Goal: Information Seeking & Learning: Learn about a topic

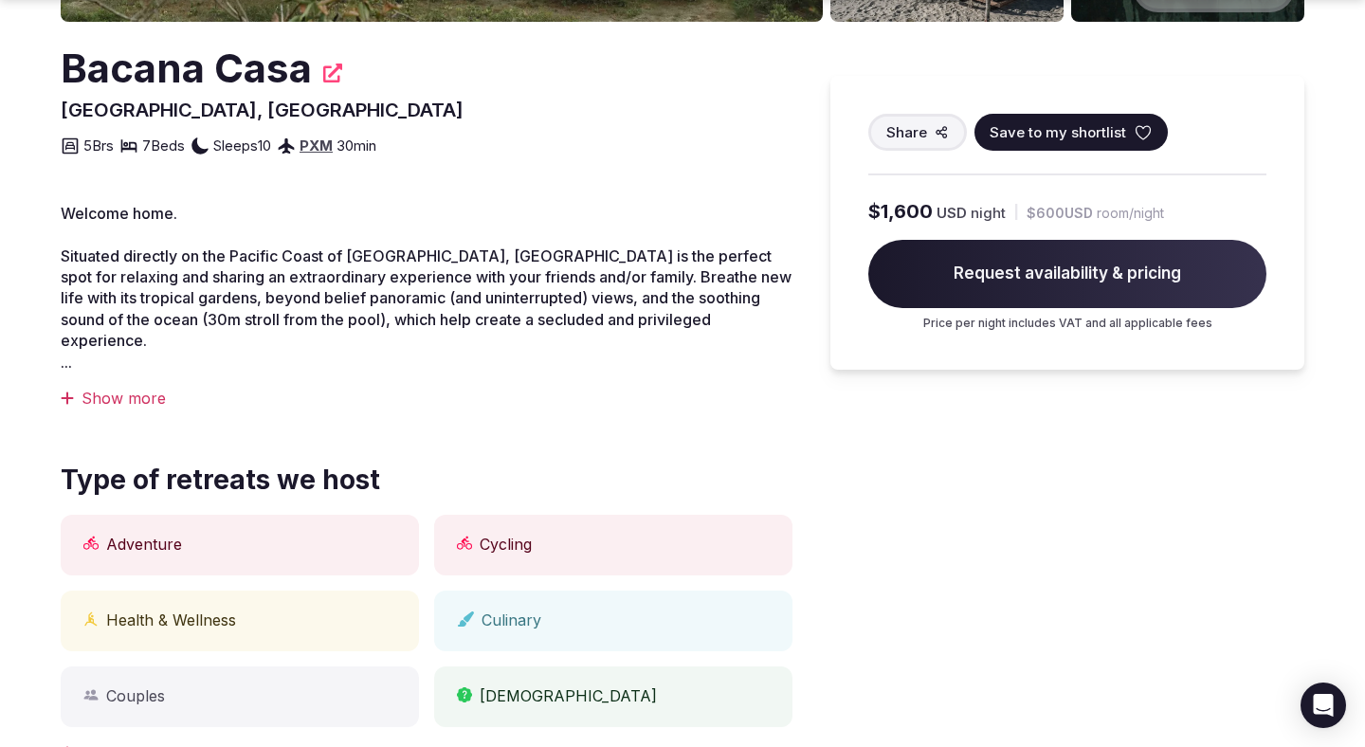
scroll to position [537, 0]
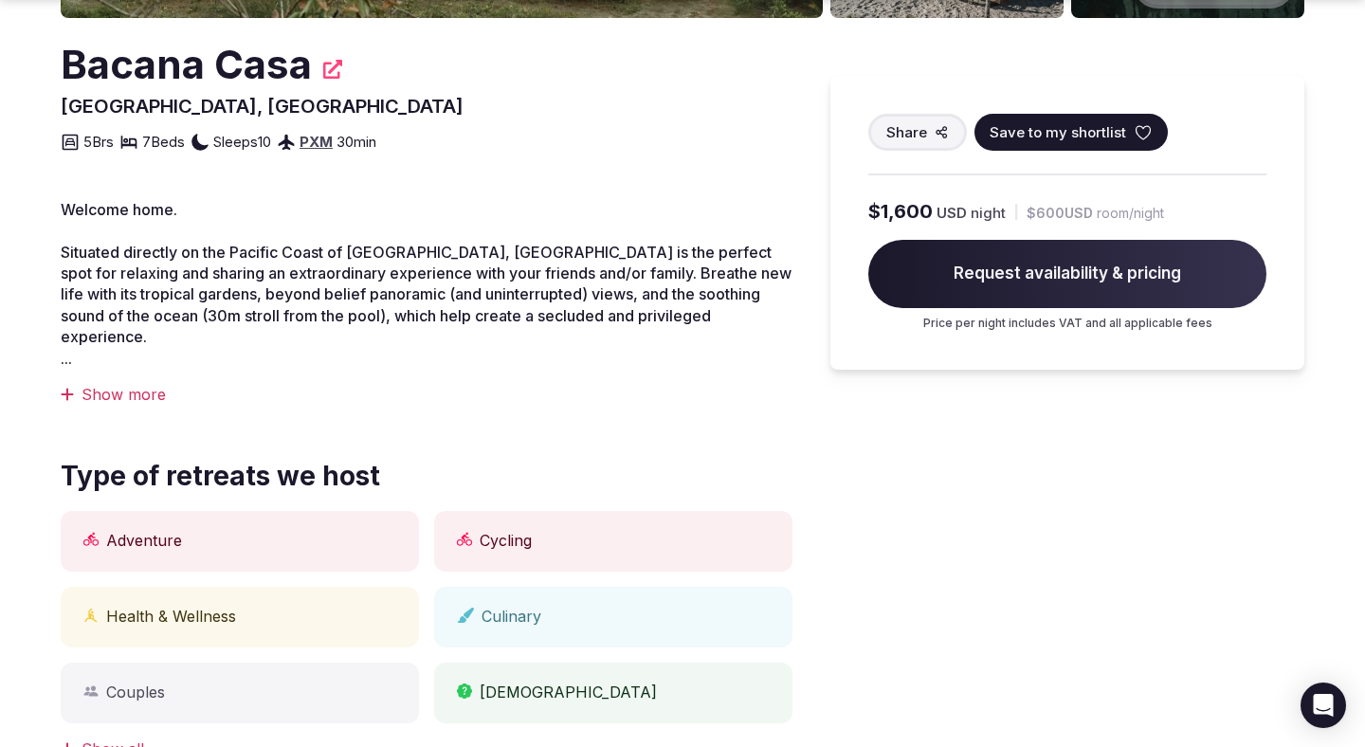
click at [110, 384] on div "Show more" at bounding box center [427, 394] width 732 height 21
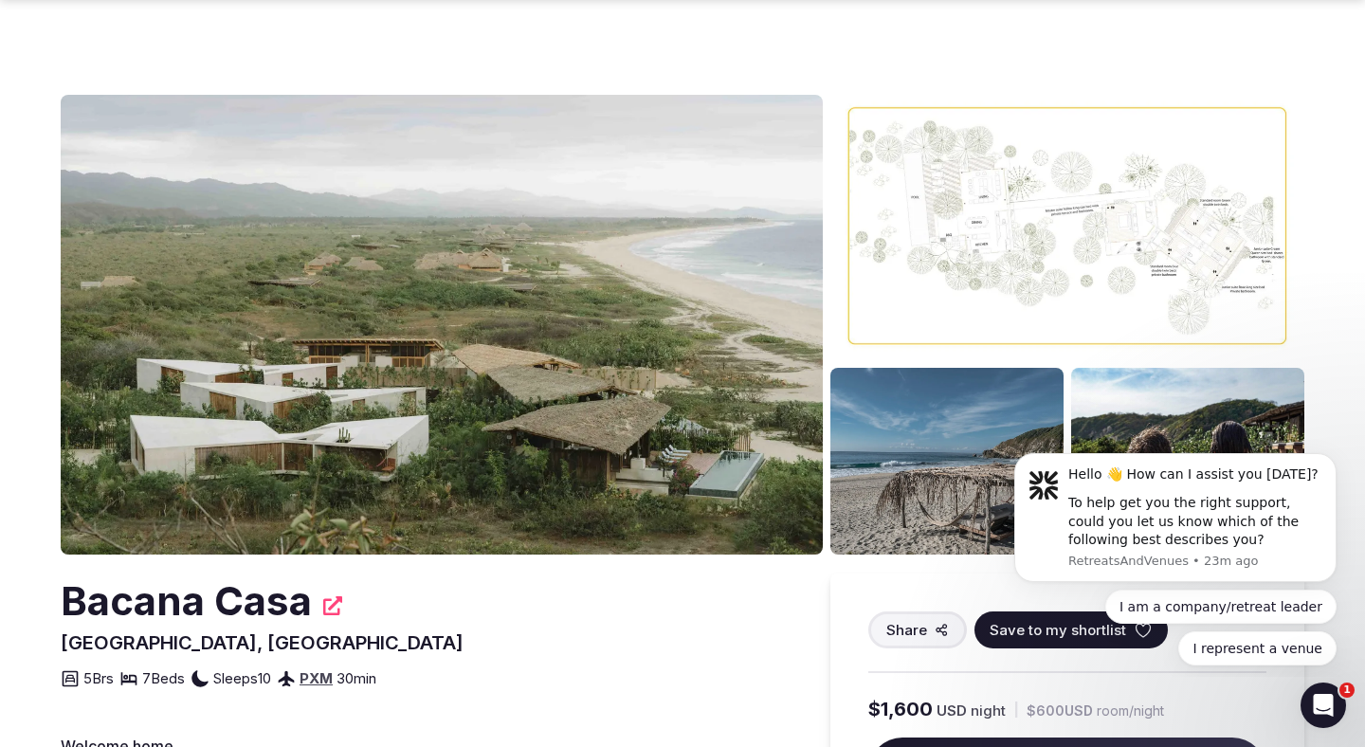
scroll to position [180, 0]
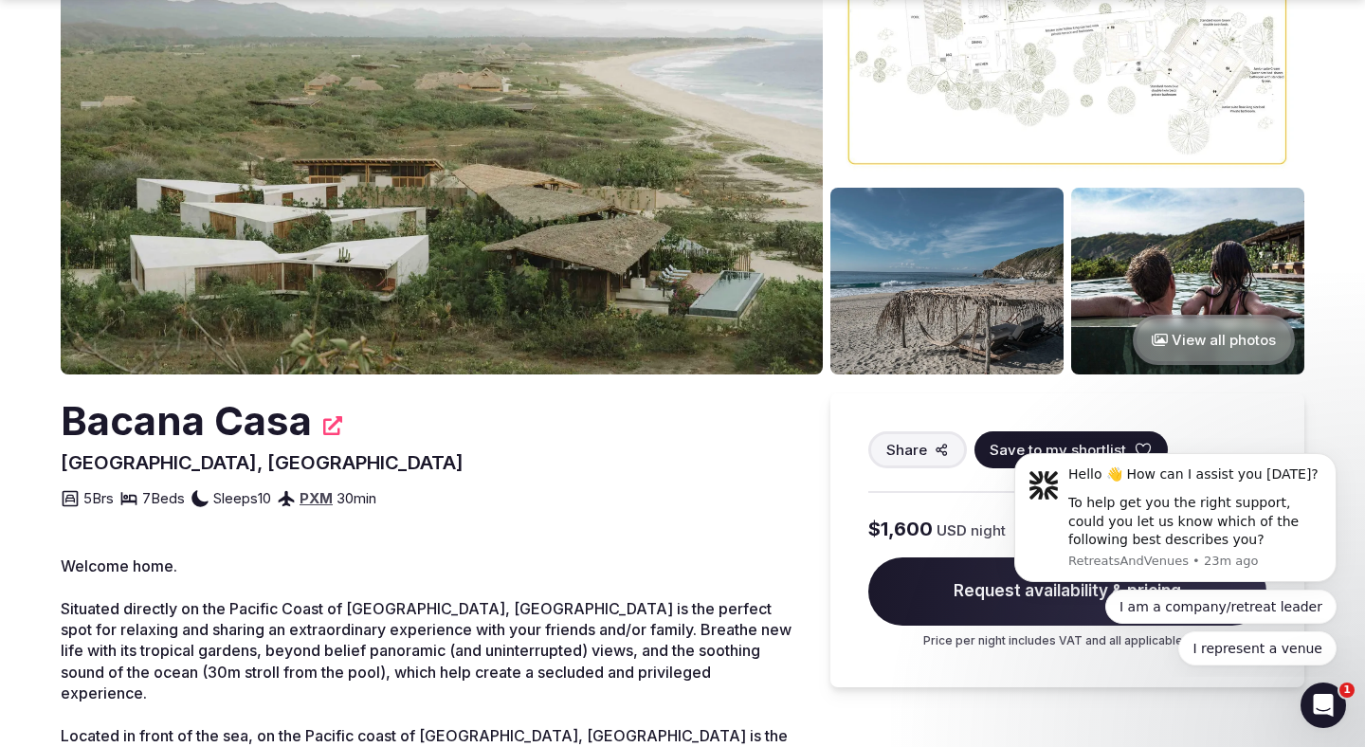
click at [1223, 339] on button "View all photos" at bounding box center [1214, 340] width 162 height 50
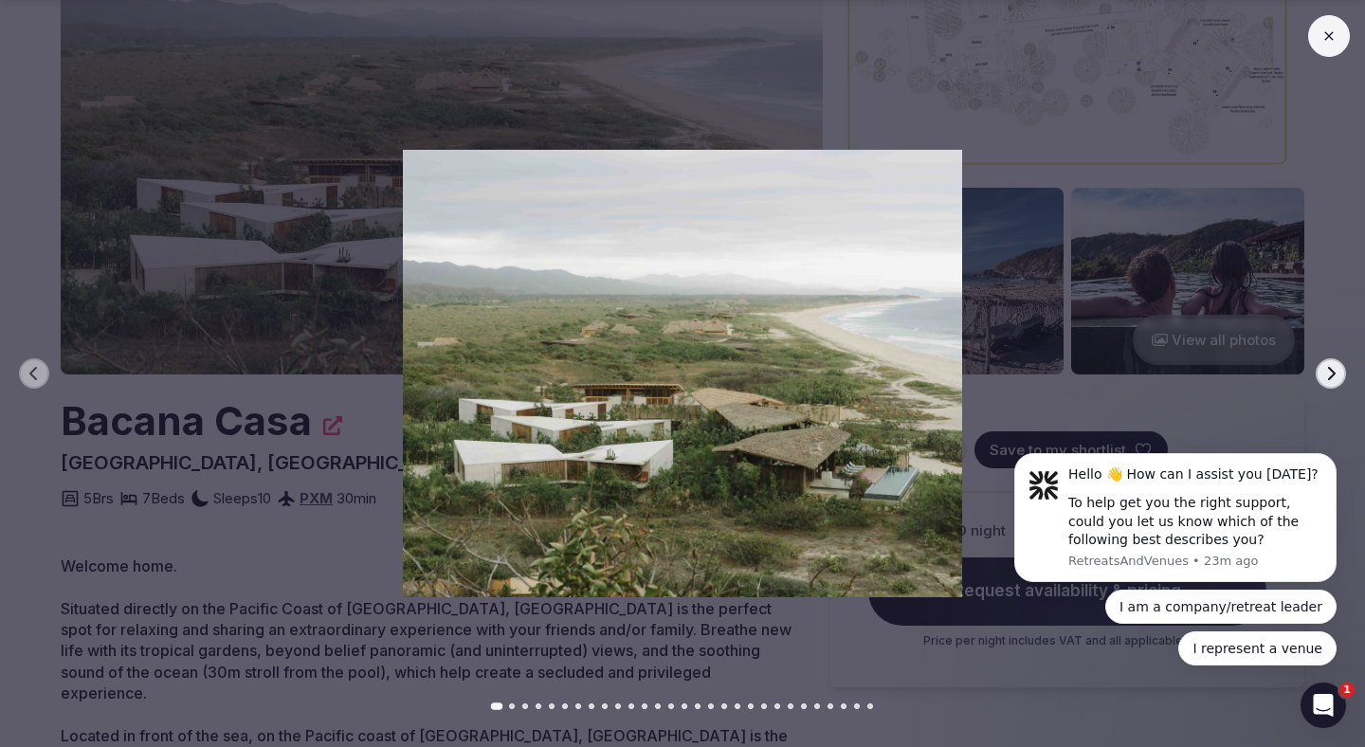
click at [1322, 367] on button "Next slide" at bounding box center [1331, 373] width 30 height 30
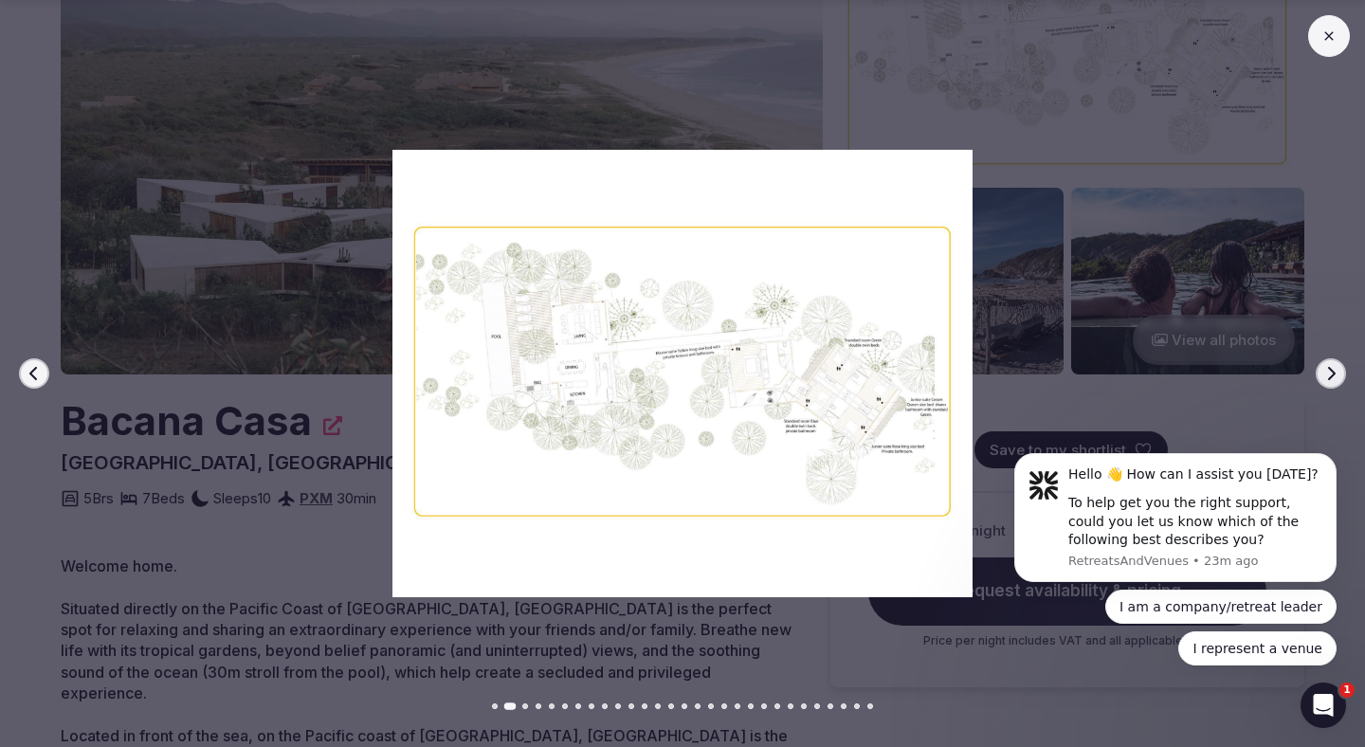
click at [1322, 367] on button "Next slide" at bounding box center [1331, 373] width 30 height 30
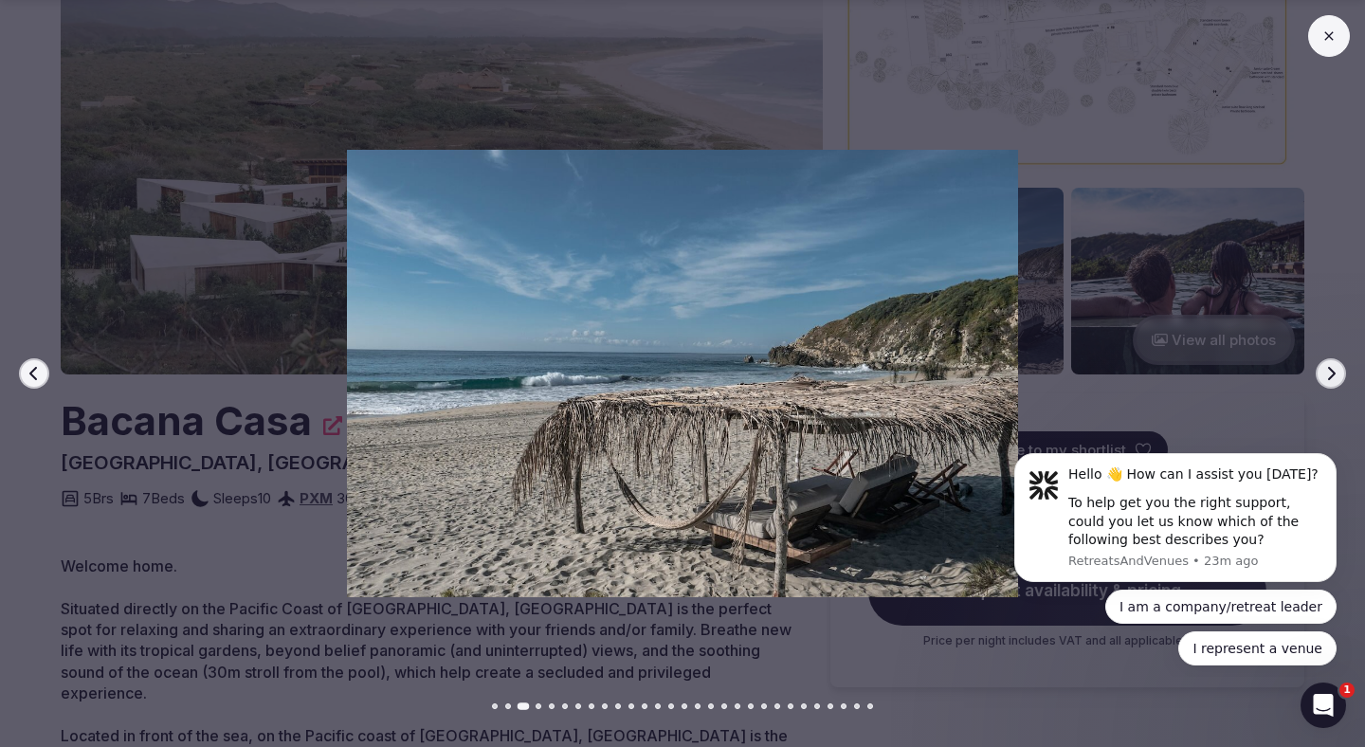
click at [1322, 367] on button "Next slide" at bounding box center [1331, 373] width 30 height 30
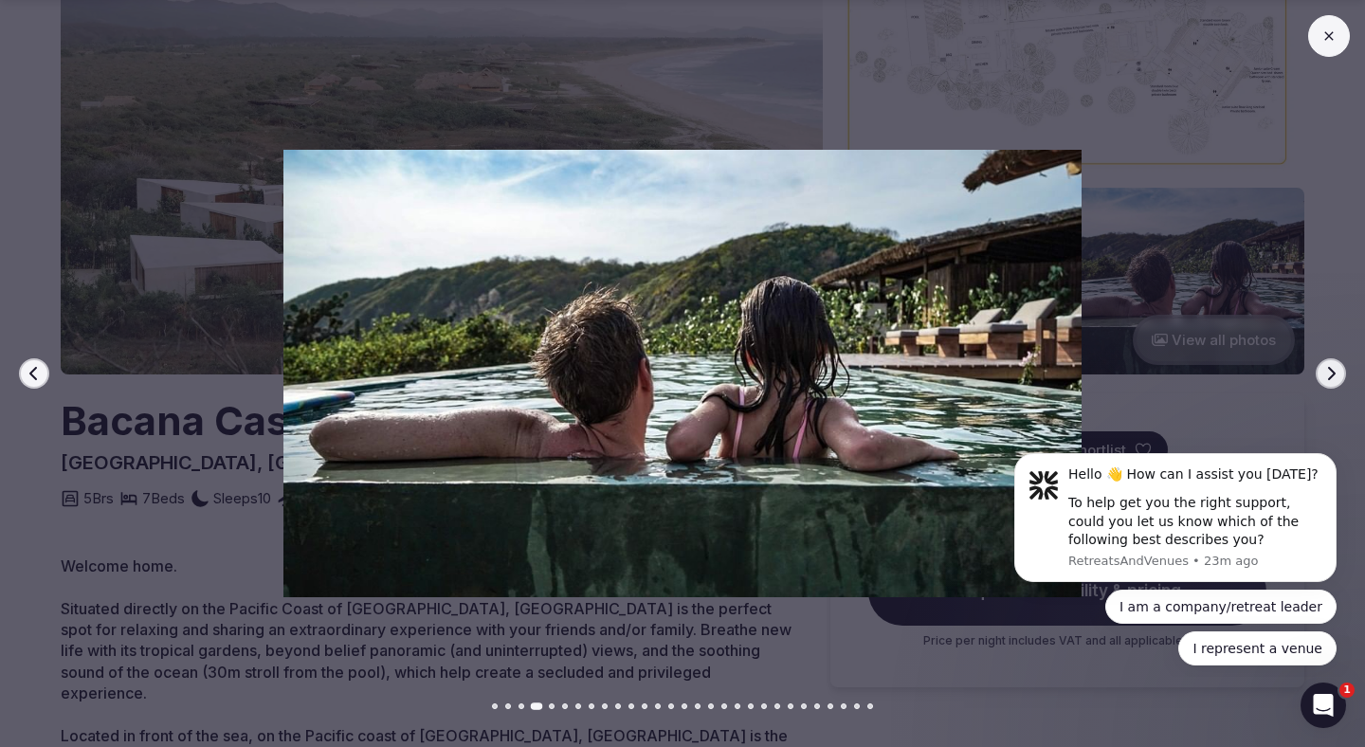
click at [1322, 367] on button "Next slide" at bounding box center [1331, 373] width 30 height 30
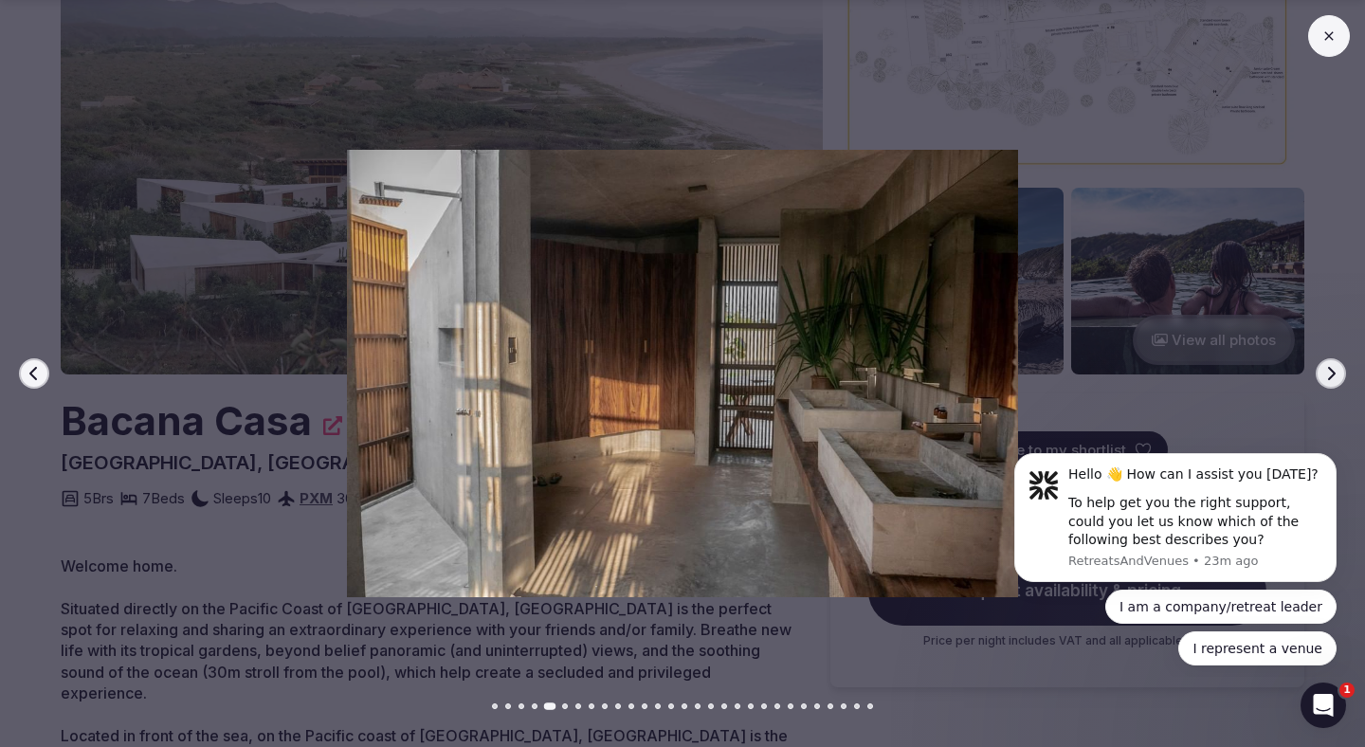
click at [1322, 367] on button "Next slide" at bounding box center [1331, 373] width 30 height 30
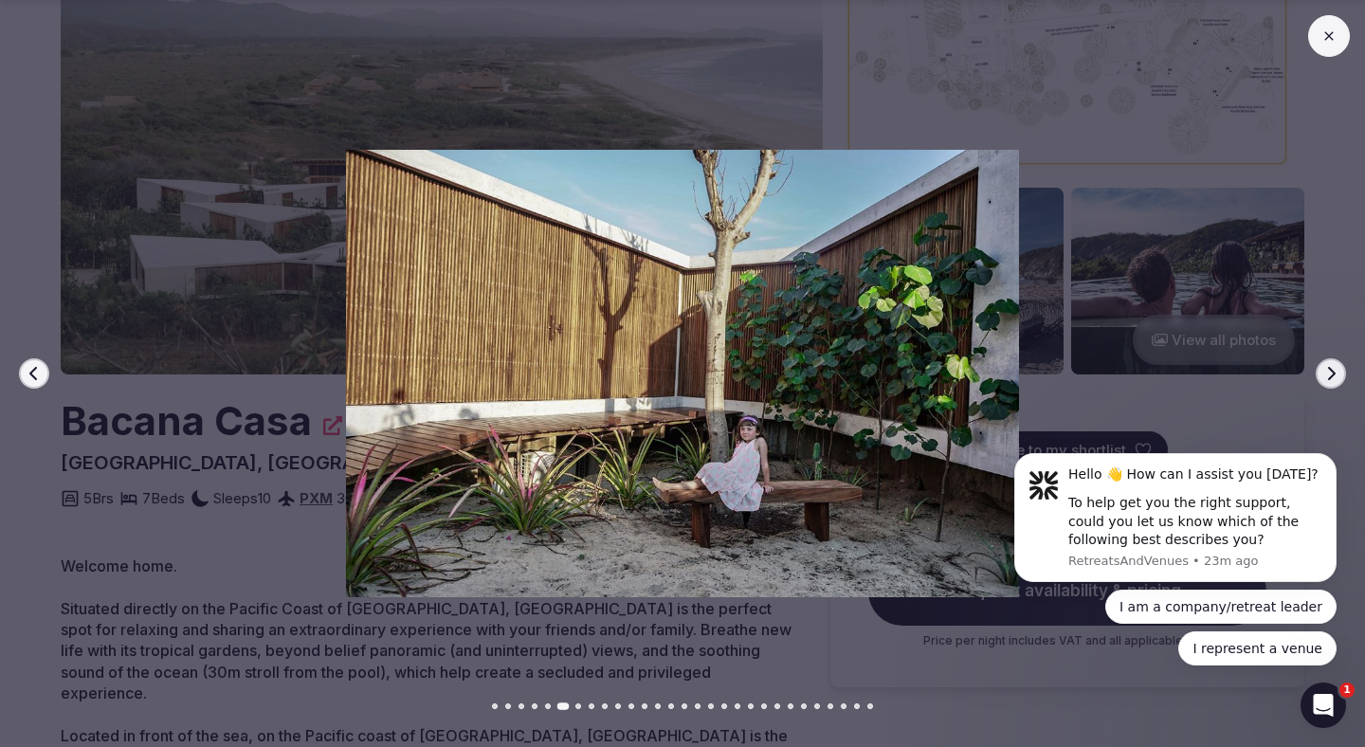
click at [1322, 367] on button "Next slide" at bounding box center [1331, 373] width 30 height 30
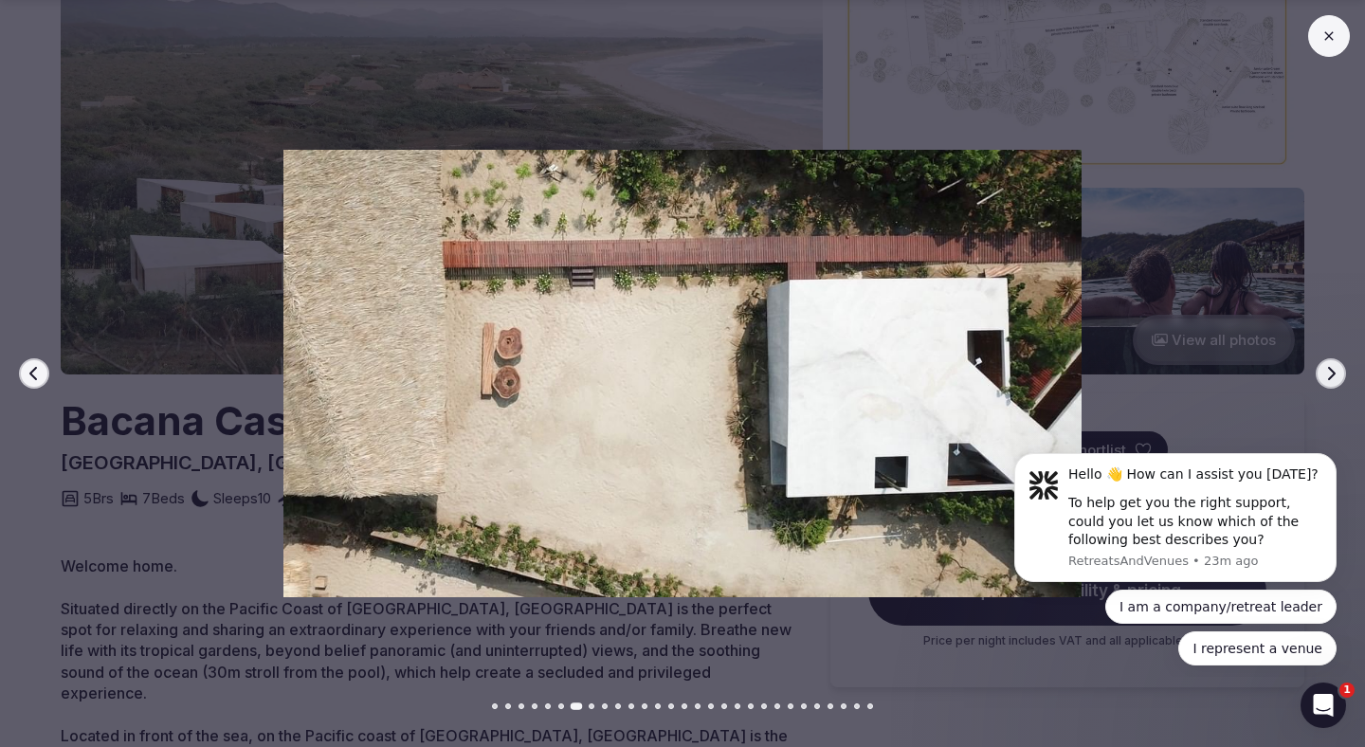
click at [1322, 367] on button "Next slide" at bounding box center [1331, 373] width 30 height 30
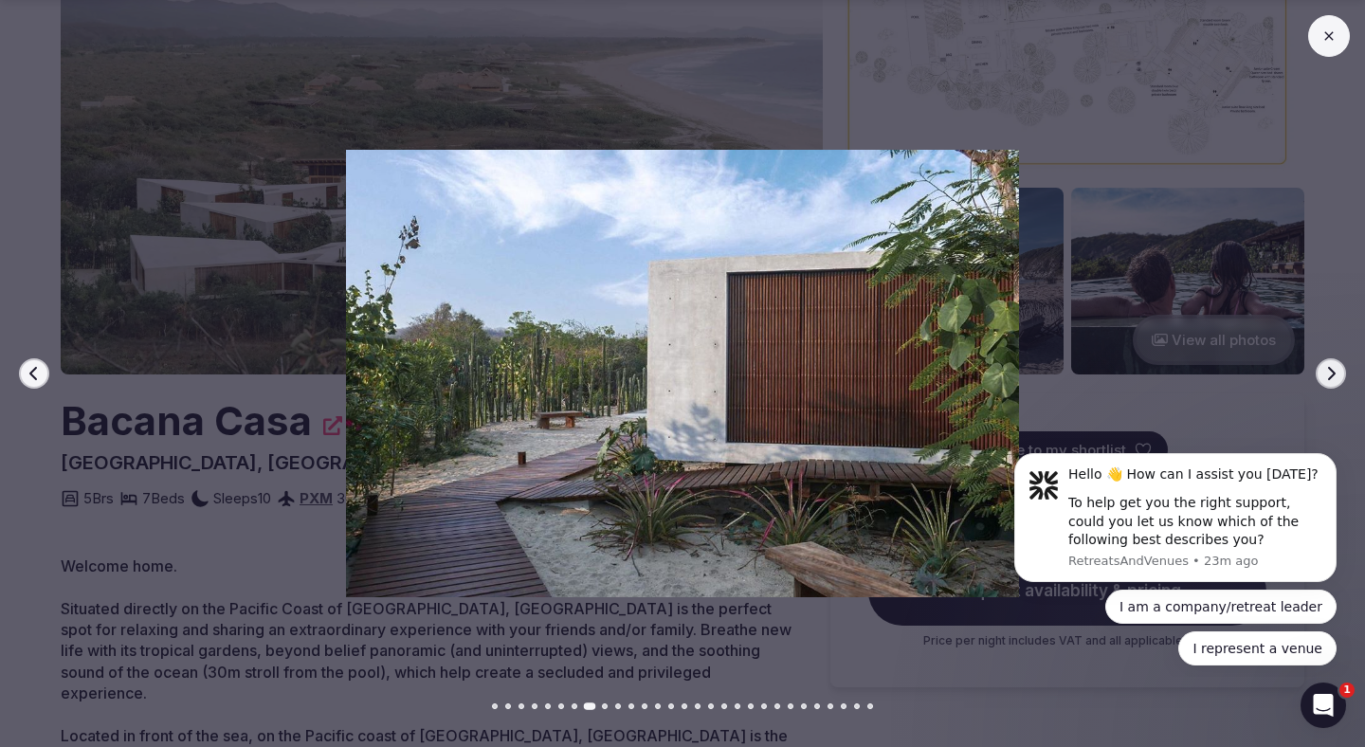
click at [1322, 367] on button "Next slide" at bounding box center [1331, 373] width 30 height 30
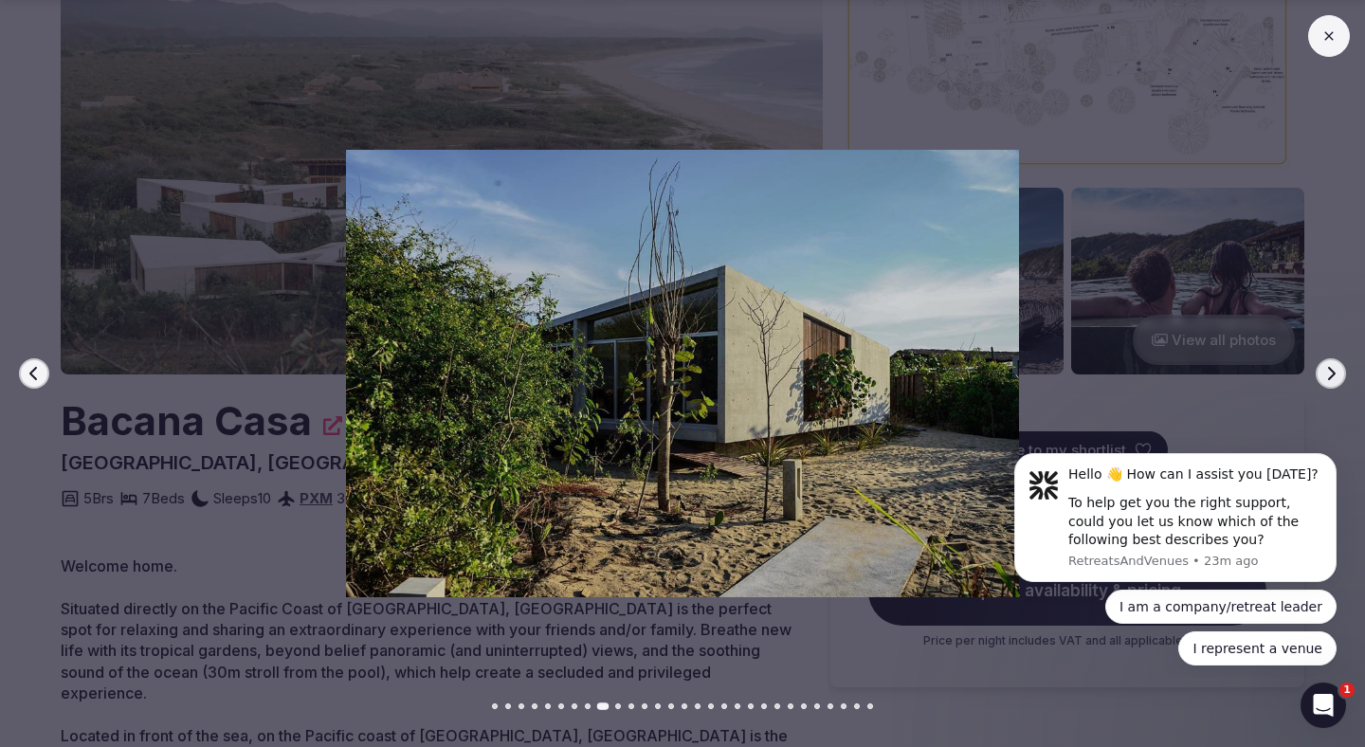
click at [1322, 367] on button "Next slide" at bounding box center [1331, 373] width 30 height 30
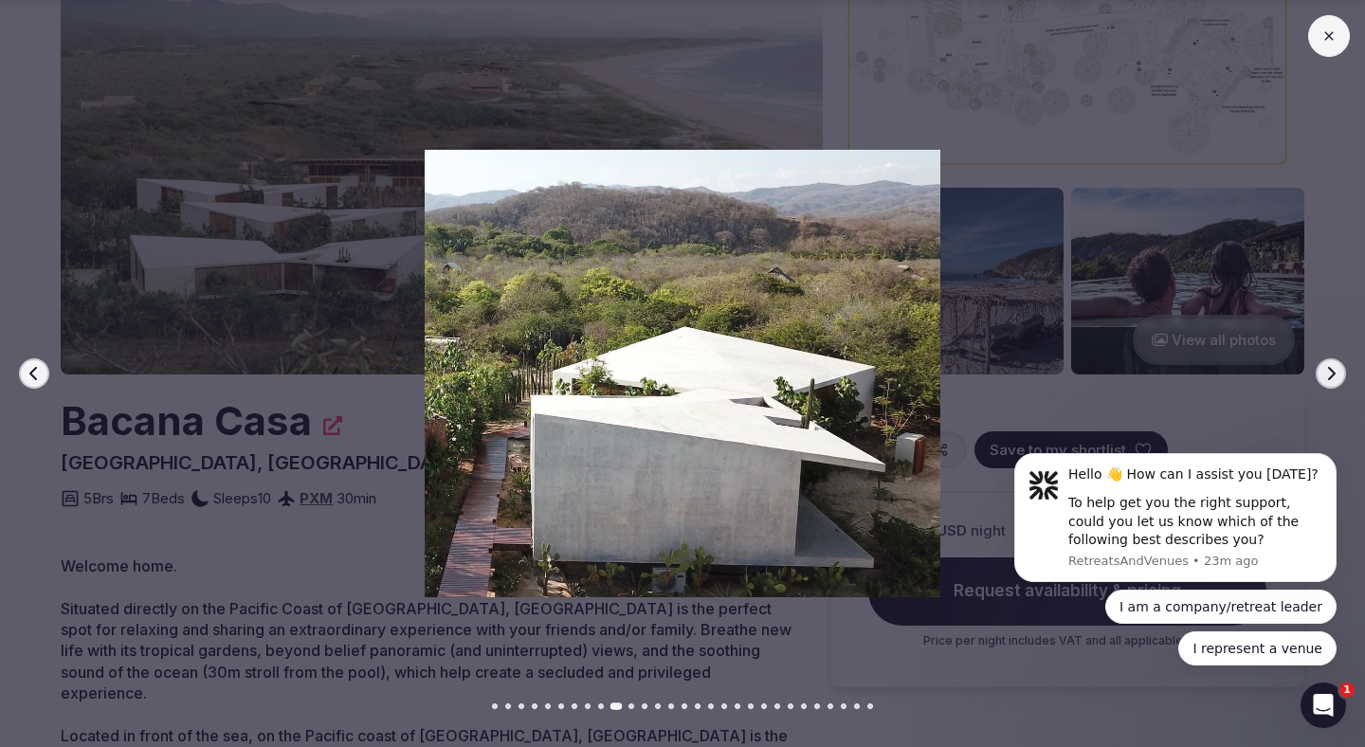
click at [1322, 367] on button "Next slide" at bounding box center [1331, 373] width 30 height 30
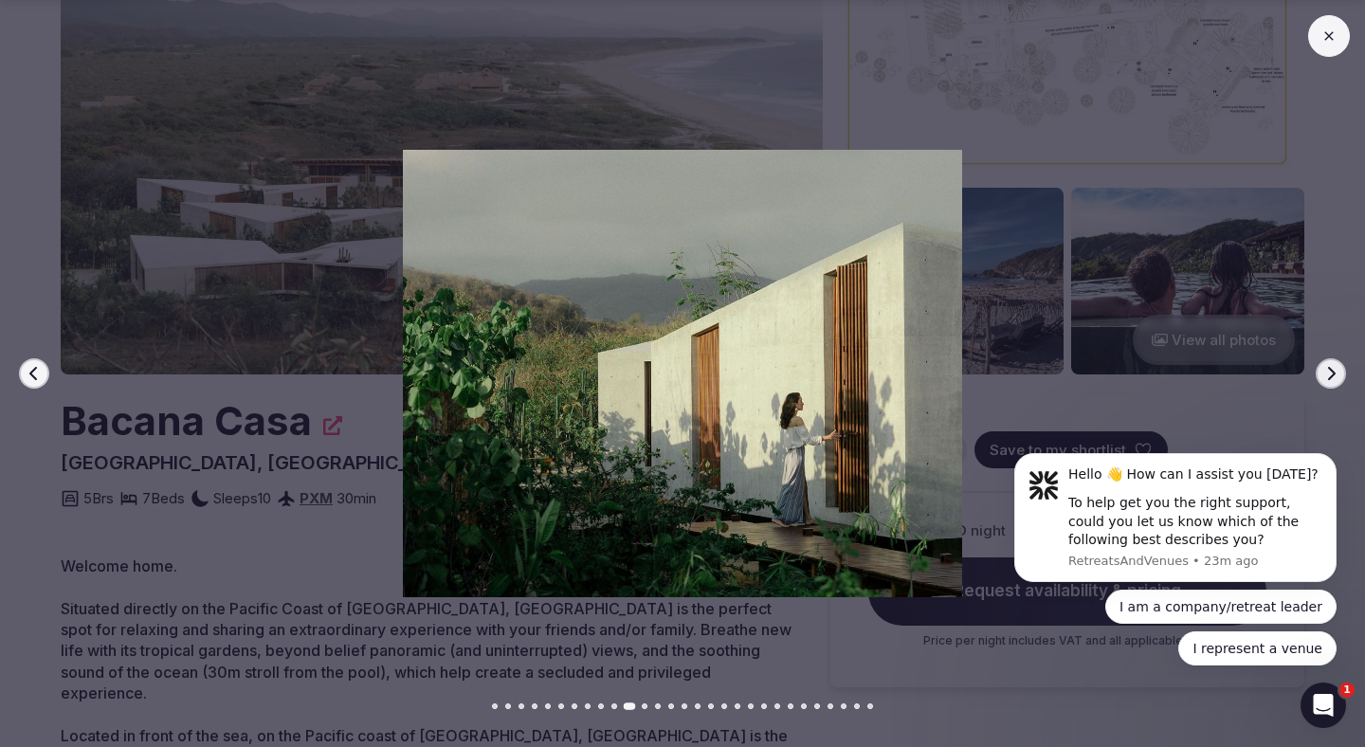
click at [1322, 367] on button "Next slide" at bounding box center [1331, 373] width 30 height 30
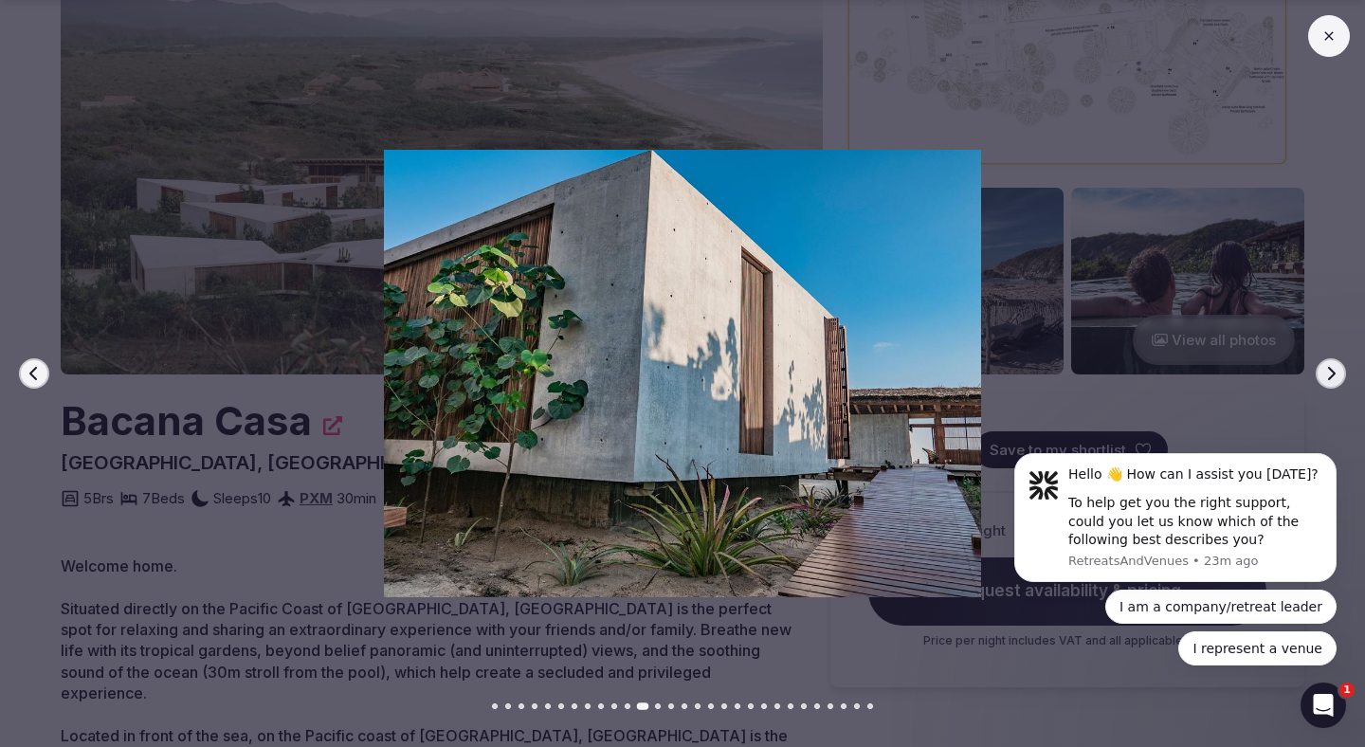
click at [1322, 367] on button "Next slide" at bounding box center [1331, 373] width 30 height 30
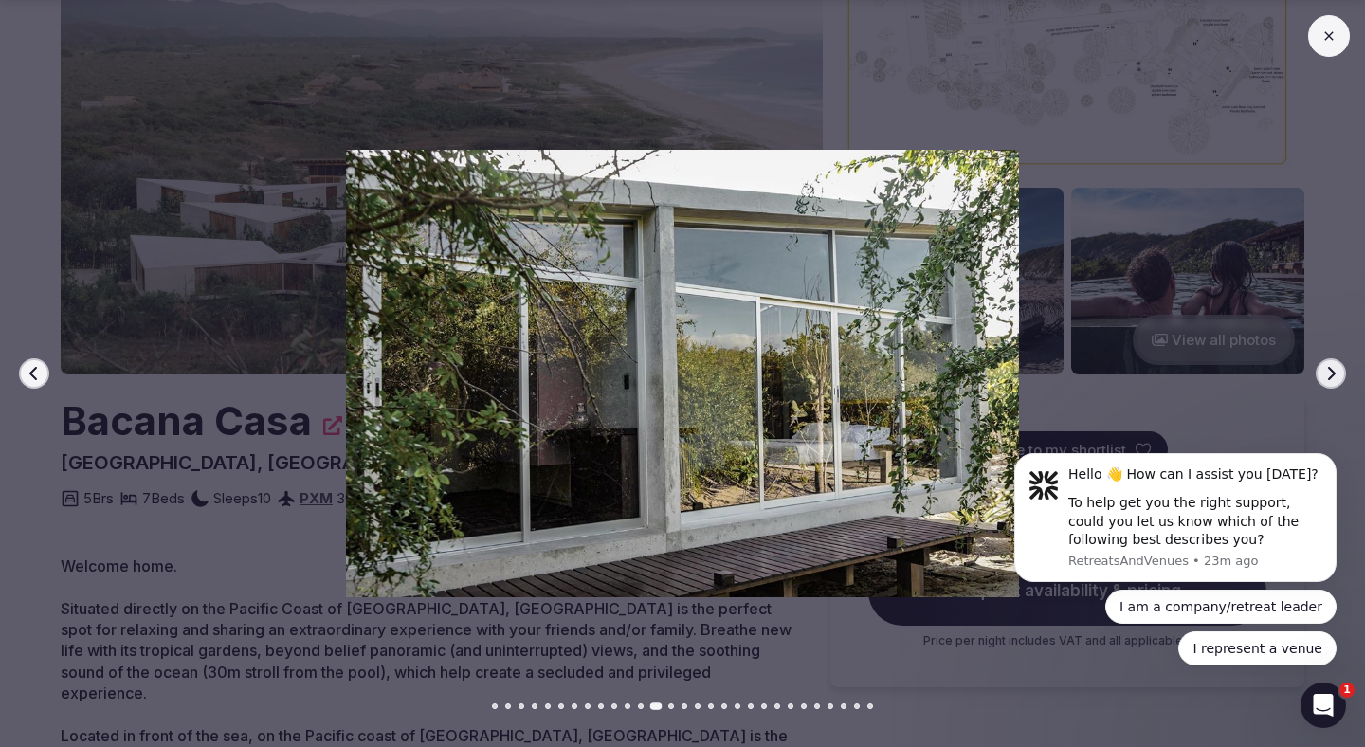
click at [1322, 367] on button "Next slide" at bounding box center [1331, 373] width 30 height 30
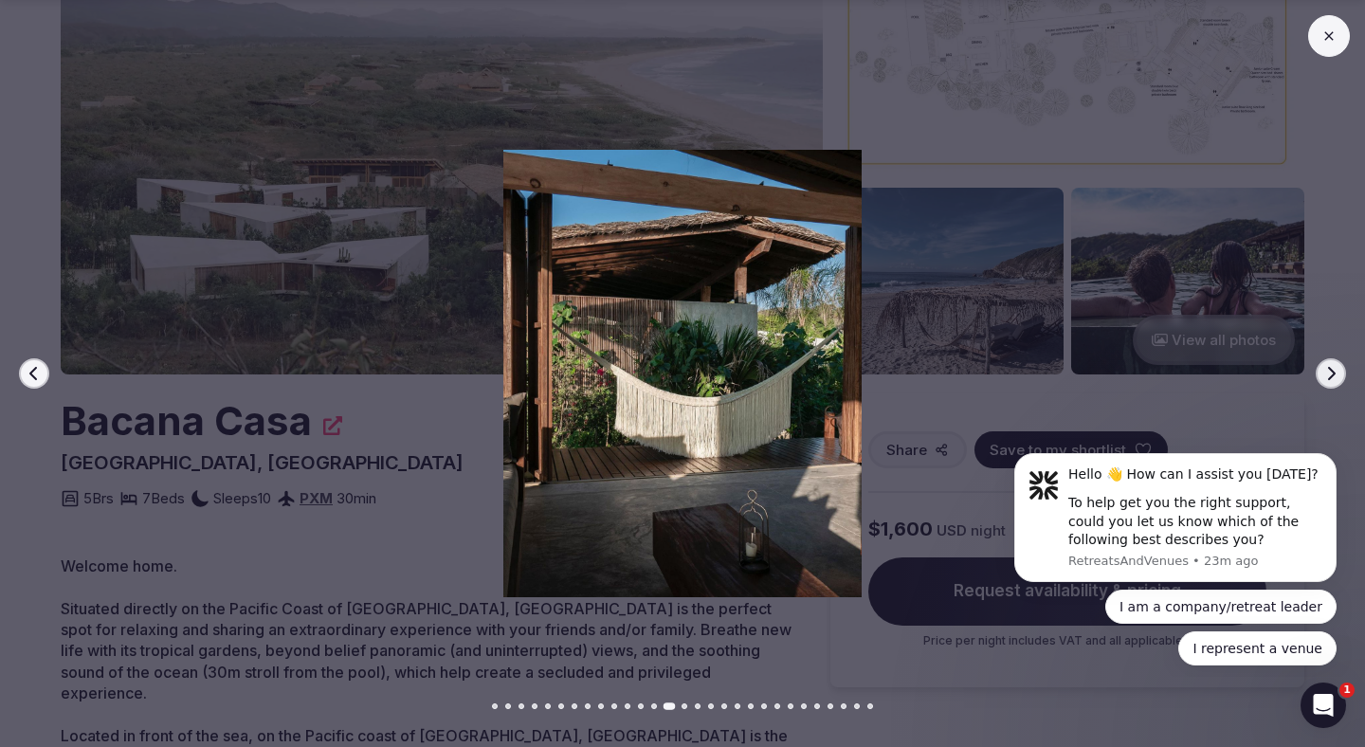
click at [1322, 367] on button "Next slide" at bounding box center [1331, 373] width 30 height 30
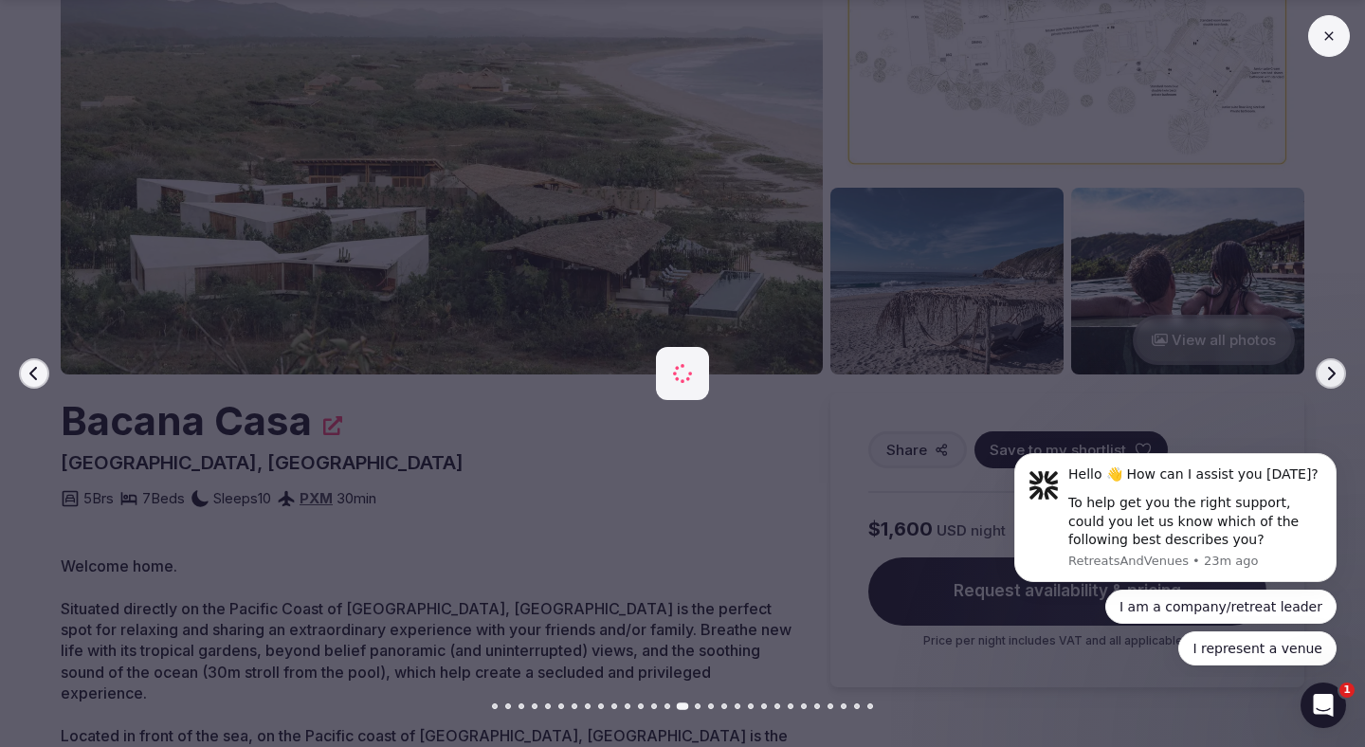
click at [1322, 367] on button "Next slide" at bounding box center [1331, 373] width 30 height 30
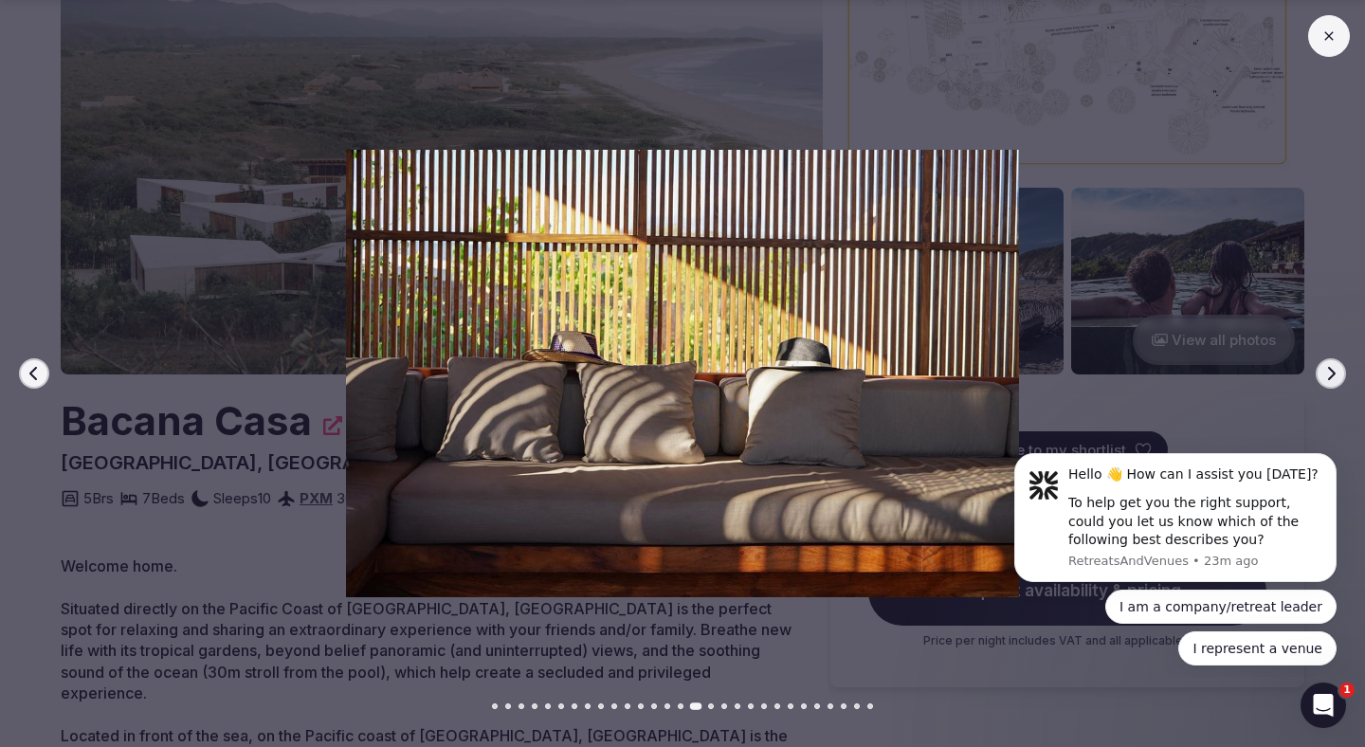
click at [1322, 367] on button "Next slide" at bounding box center [1331, 373] width 30 height 30
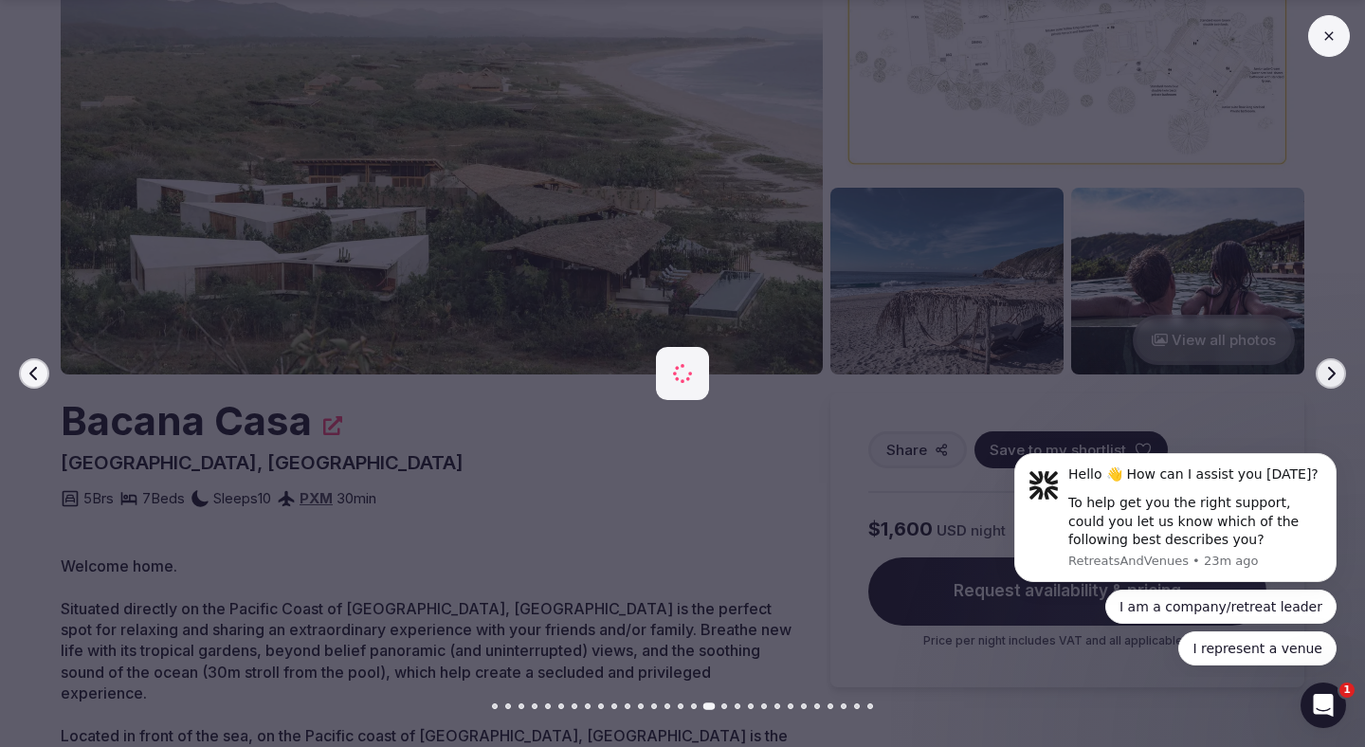
click at [1322, 367] on button "Next slide" at bounding box center [1331, 373] width 30 height 30
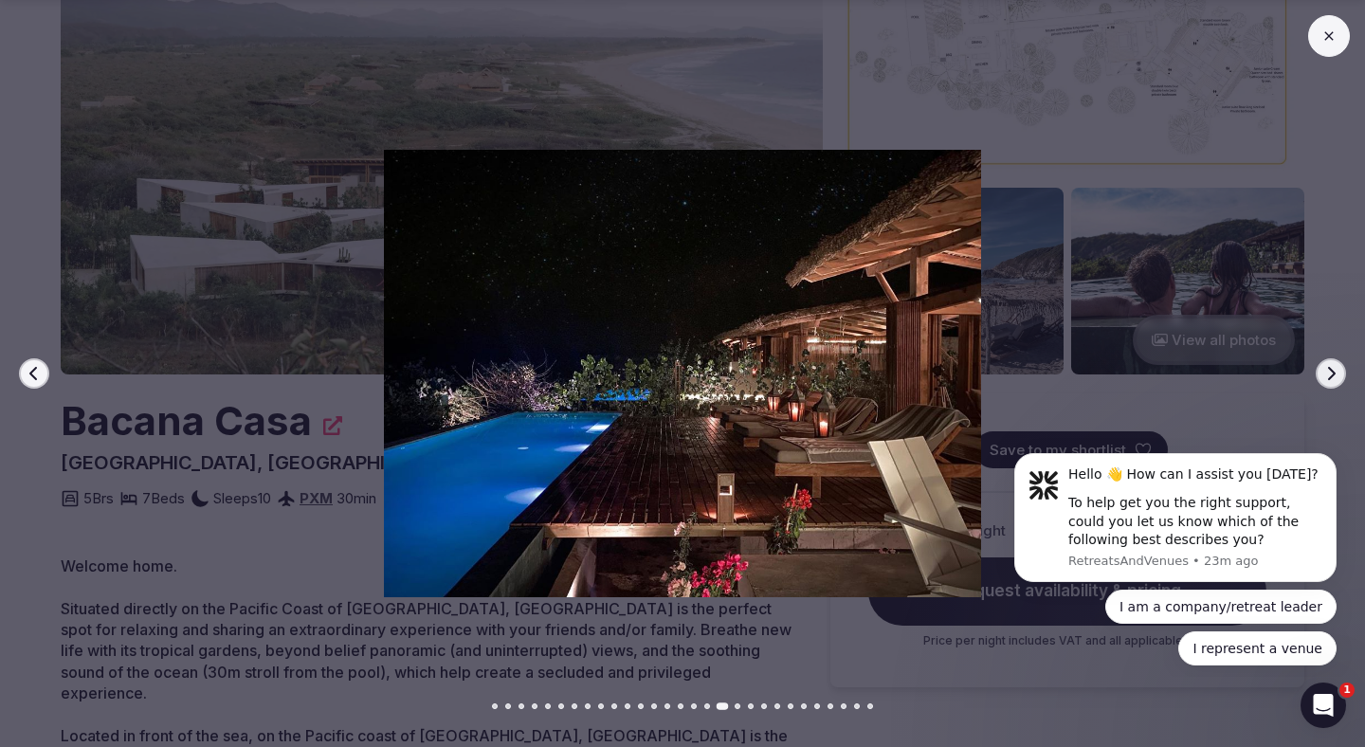
click at [27, 374] on icon "button" at bounding box center [34, 373] width 15 height 15
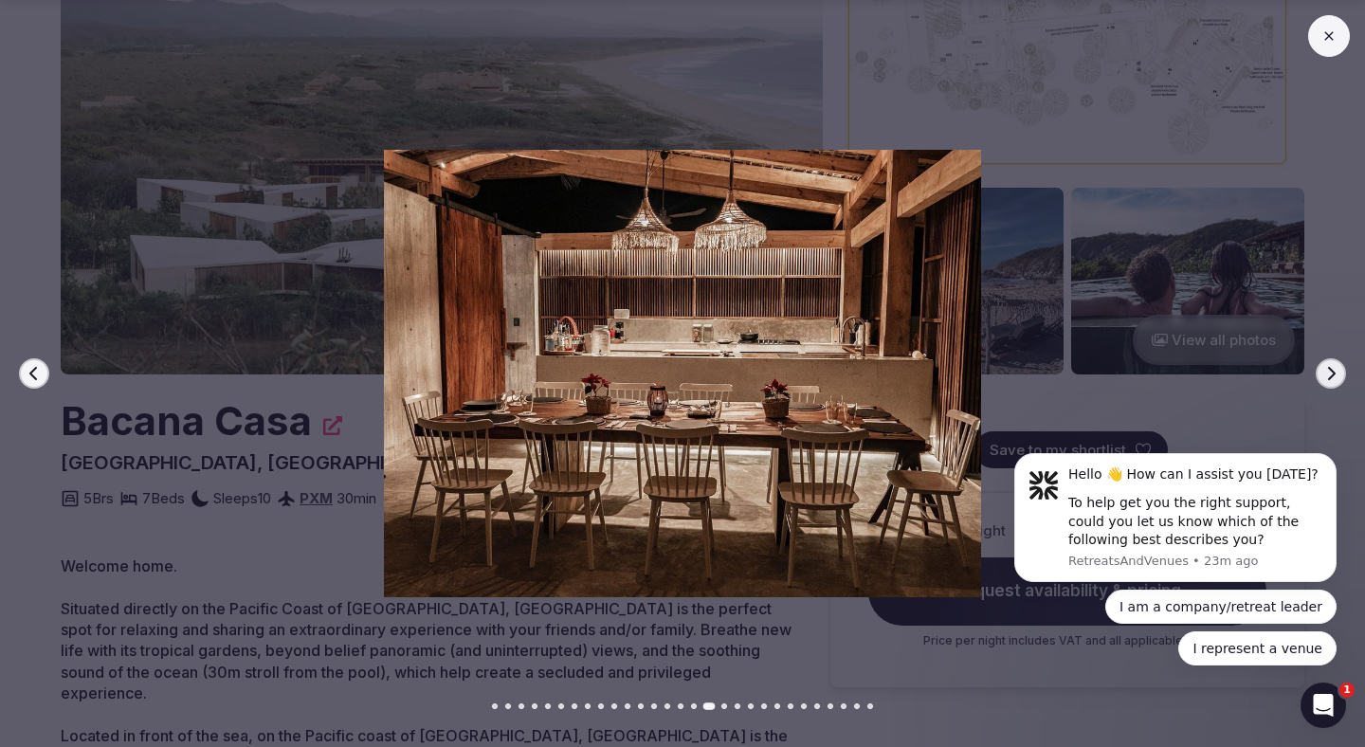
click at [1326, 365] on button "Next slide" at bounding box center [1331, 373] width 30 height 30
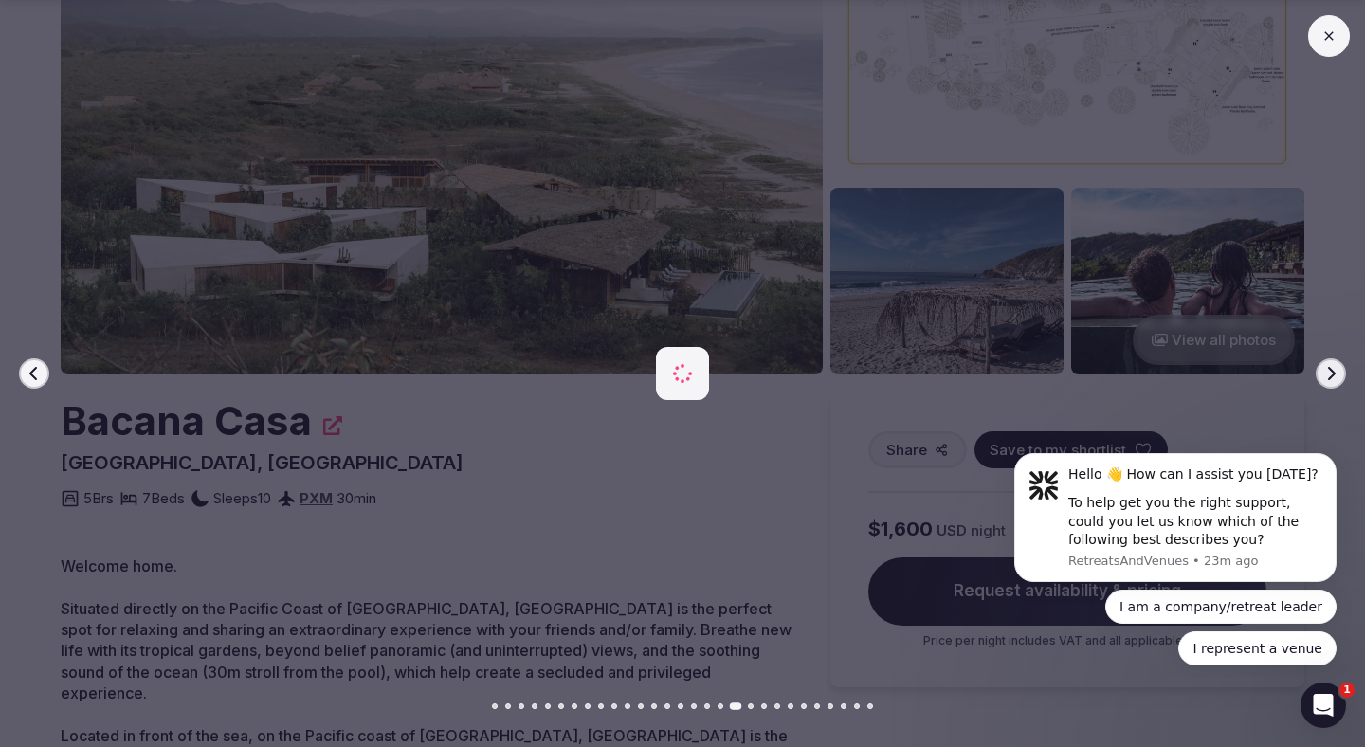
click at [1326, 365] on button "Next slide" at bounding box center [1331, 373] width 30 height 30
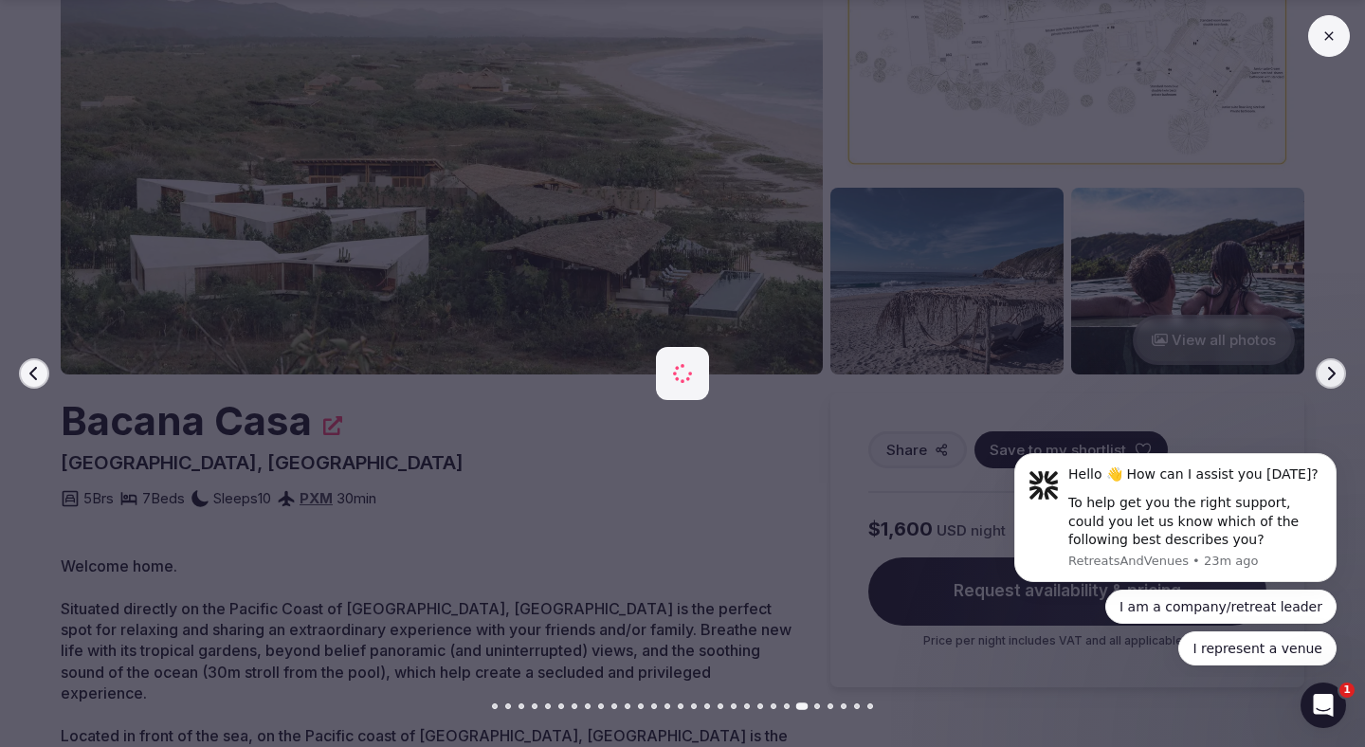
click at [1326, 365] on button "Next slide" at bounding box center [1331, 373] width 30 height 30
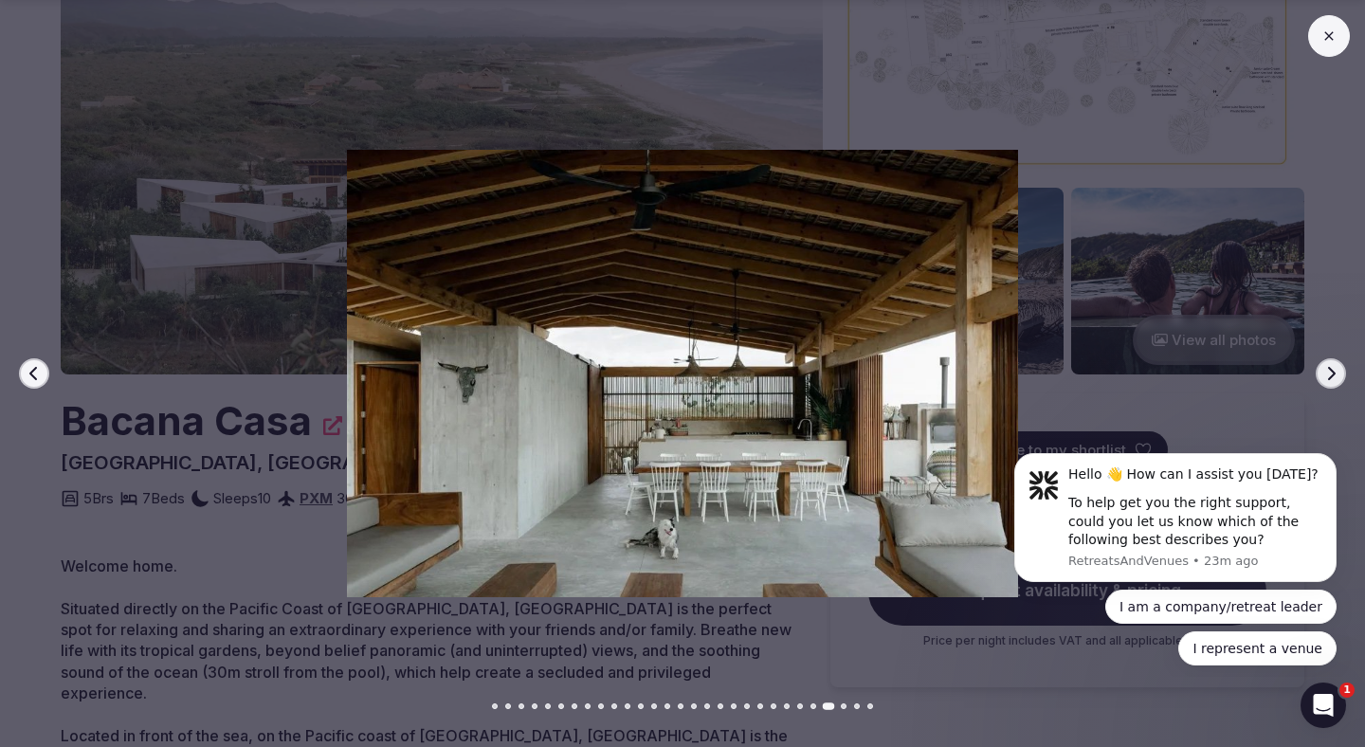
click at [1326, 365] on button "Next slide" at bounding box center [1331, 373] width 30 height 30
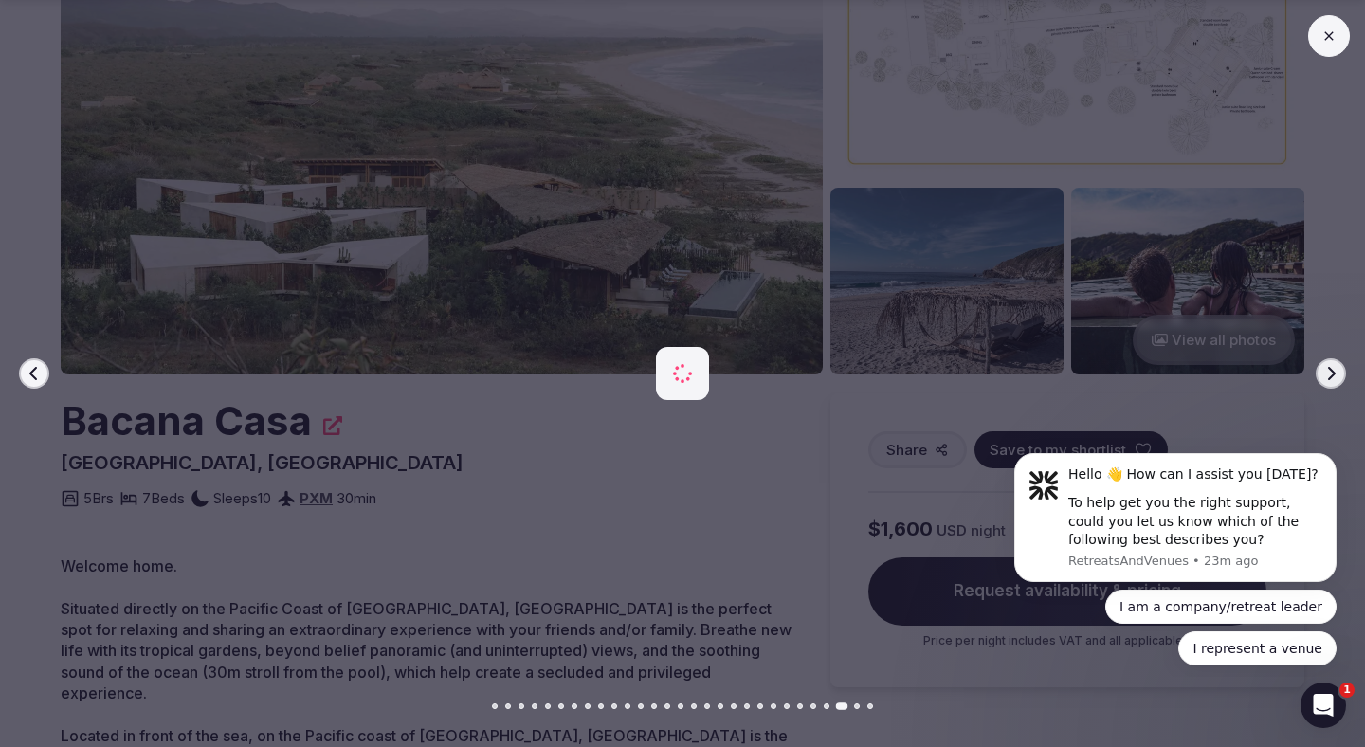
click at [1326, 365] on button "Next slide" at bounding box center [1331, 373] width 30 height 30
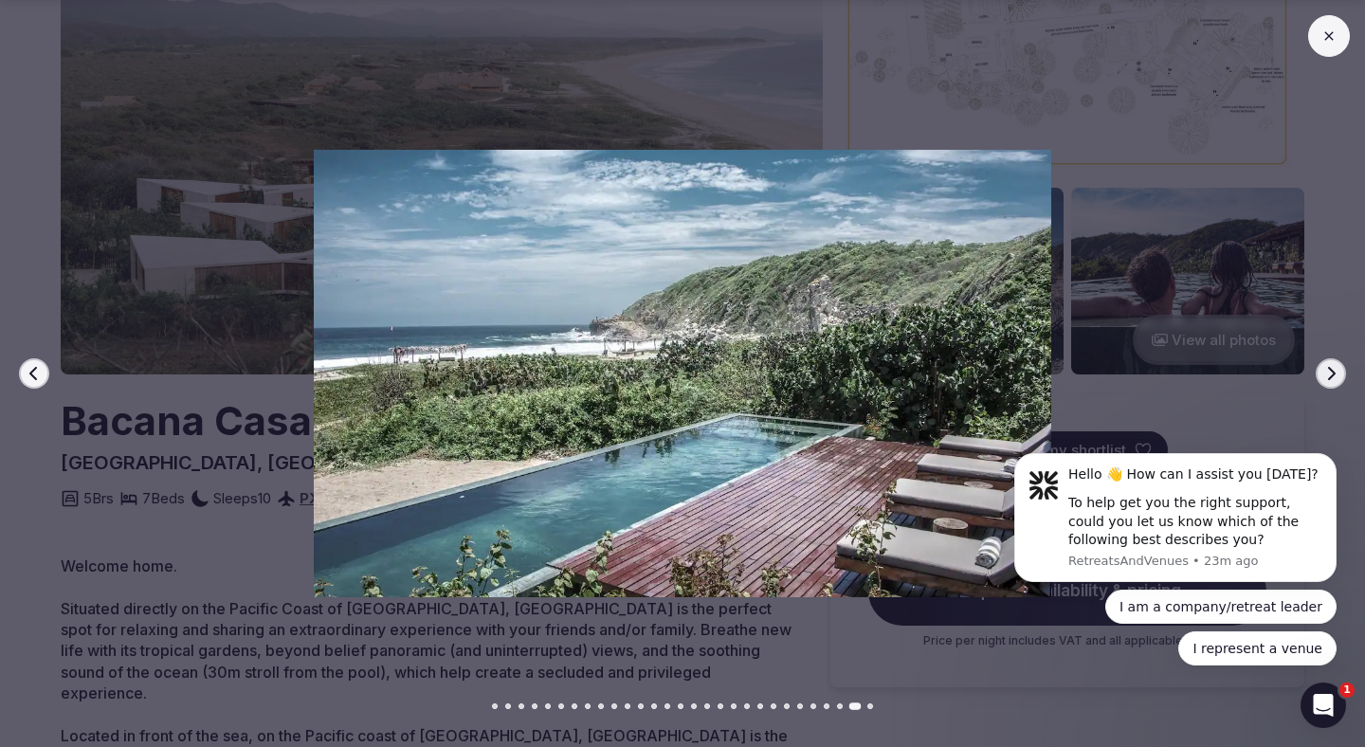
click at [1326, 365] on button "Next slide" at bounding box center [1331, 373] width 30 height 30
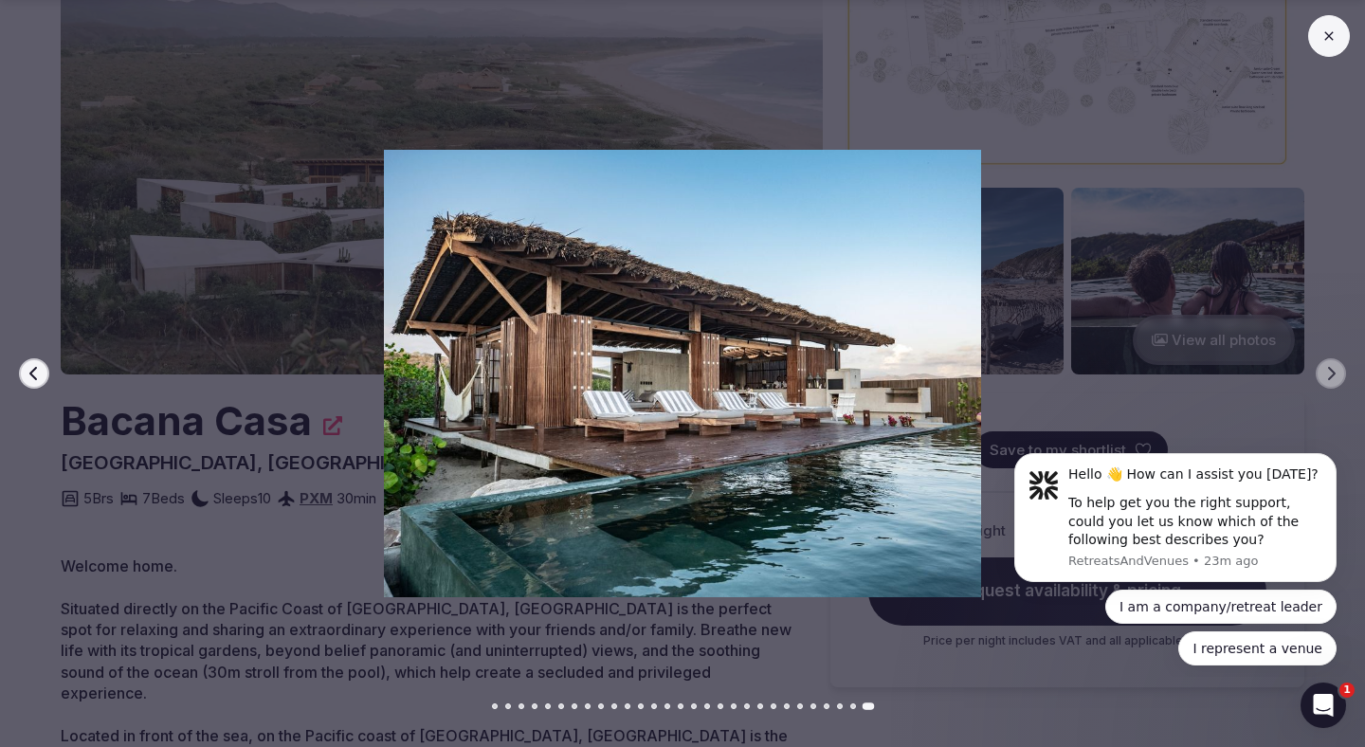
click at [19, 375] on button "Previous slide" at bounding box center [34, 373] width 30 height 30
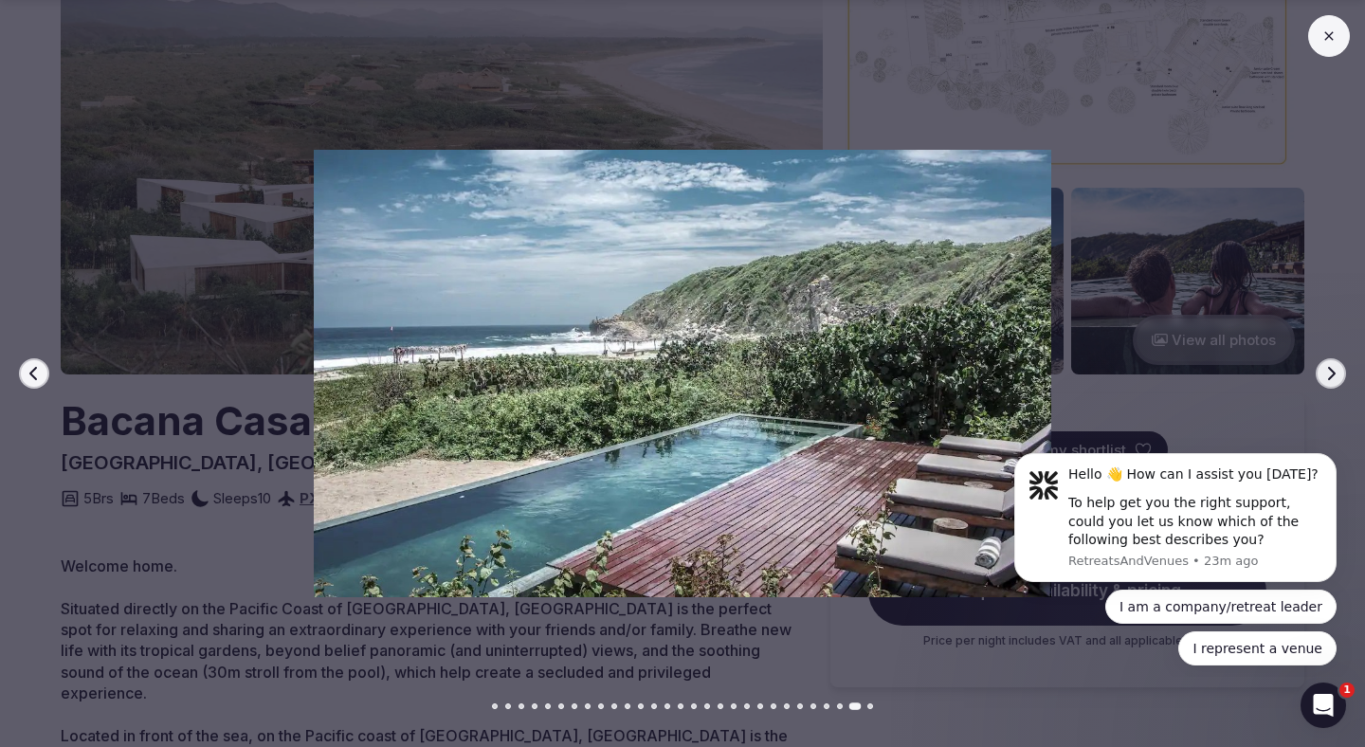
click at [1326, 19] on button at bounding box center [1329, 36] width 42 height 42
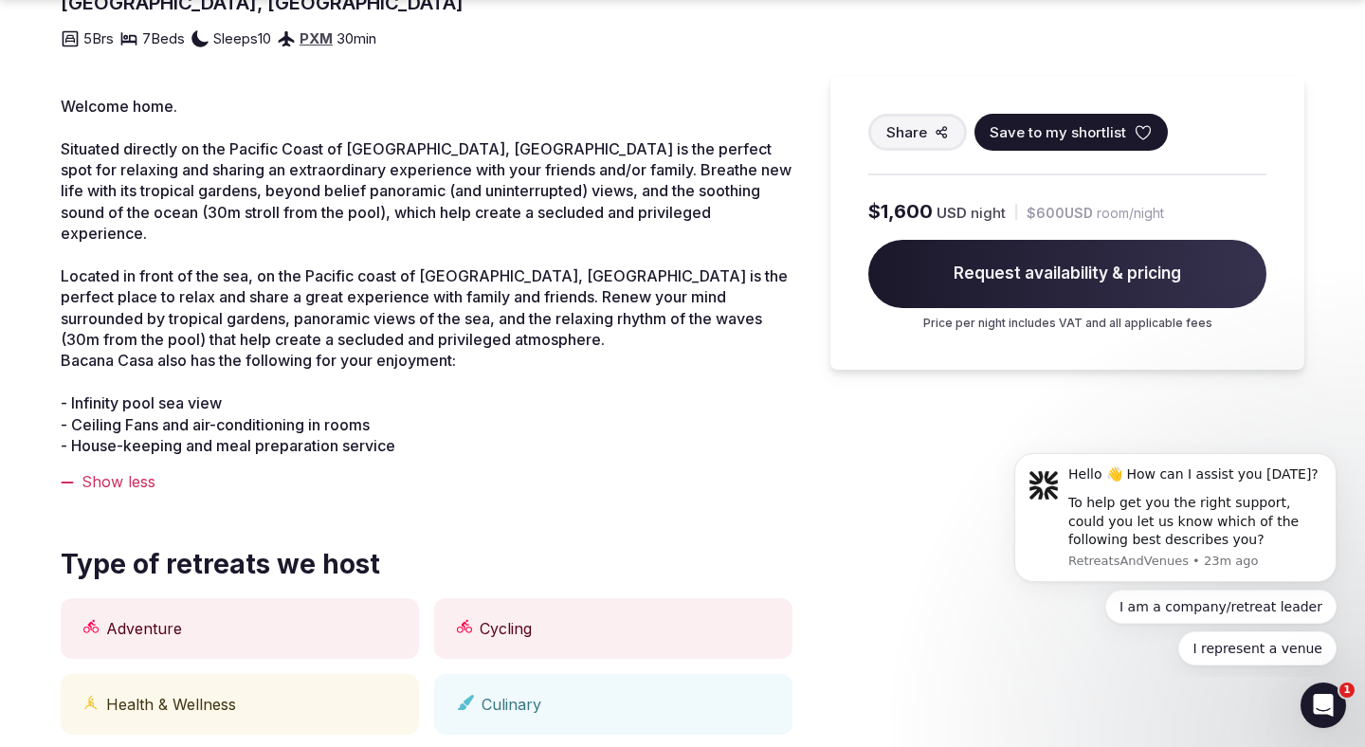
scroll to position [642, 0]
